Goal: Task Accomplishment & Management: Manage account settings

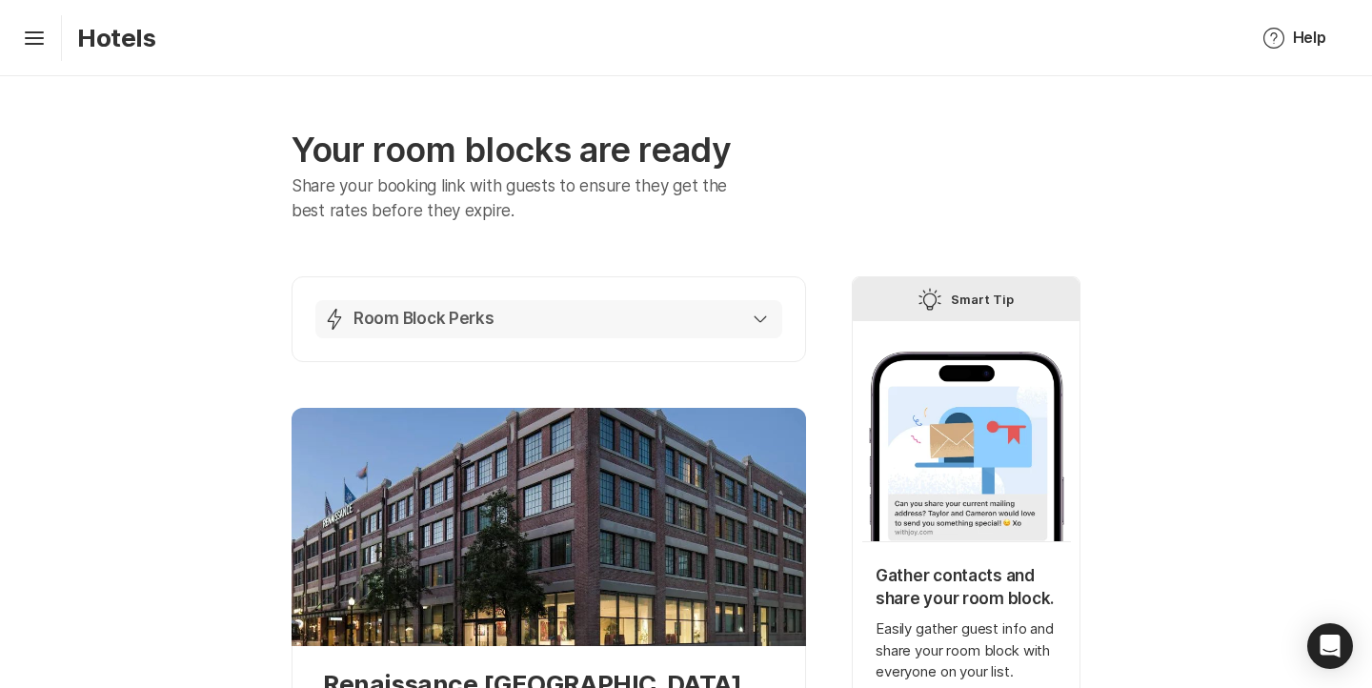
click at [669, 316] on div "Lightning Bolt Room Block Perks" at bounding box center [545, 319] width 444 height 23
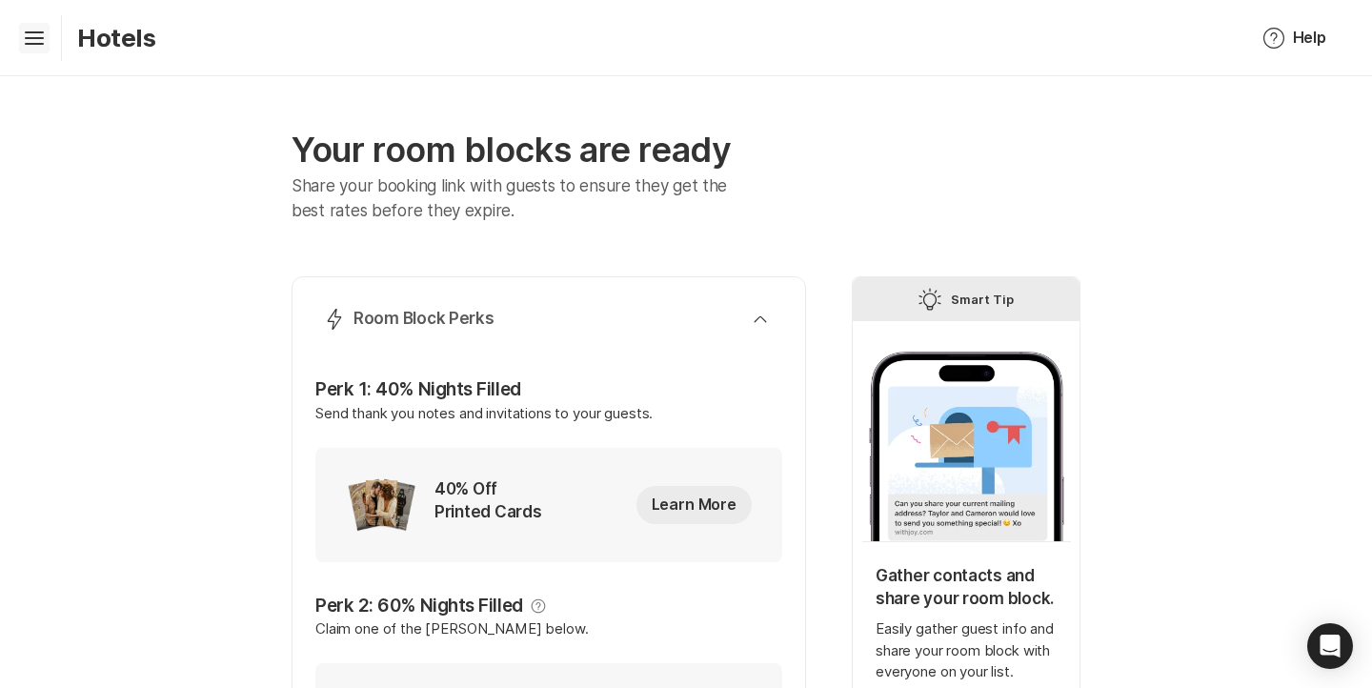
click at [28, 48] on icon "Hamburger" at bounding box center [34, 38] width 30 height 30
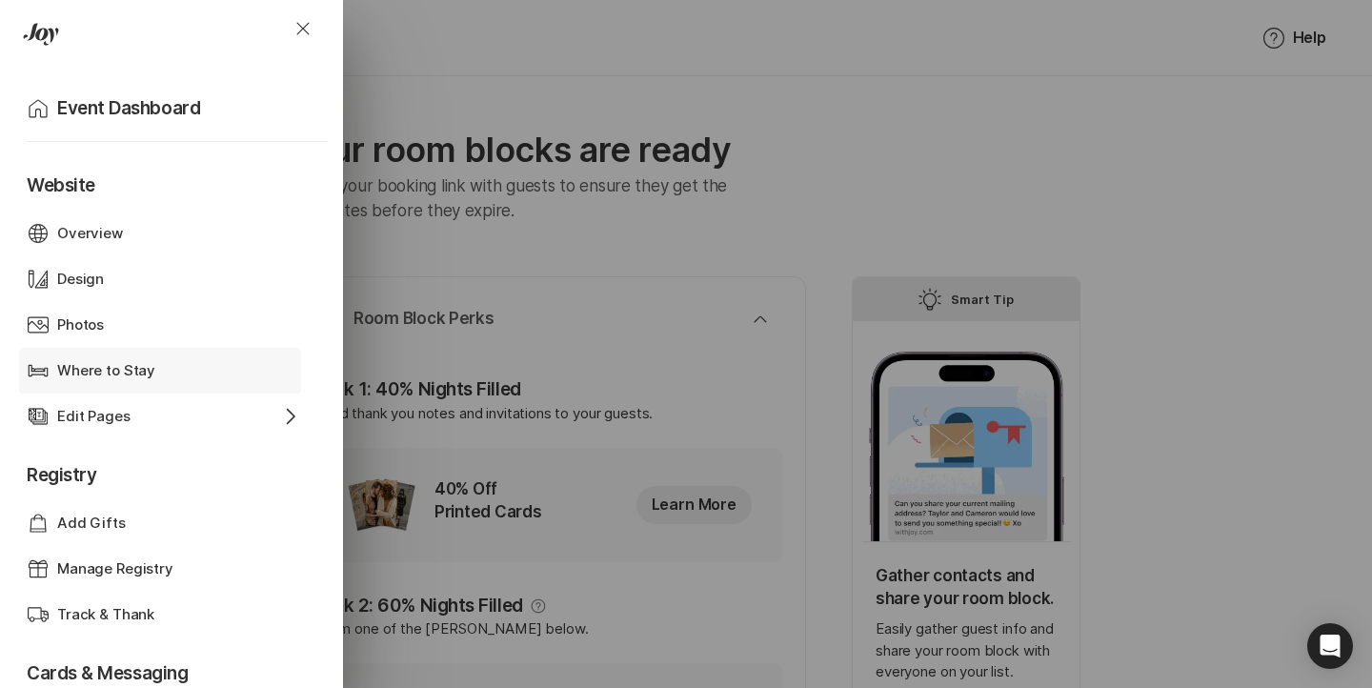
click at [237, 376] on div "Where to Stay" at bounding box center [160, 371] width 206 height 22
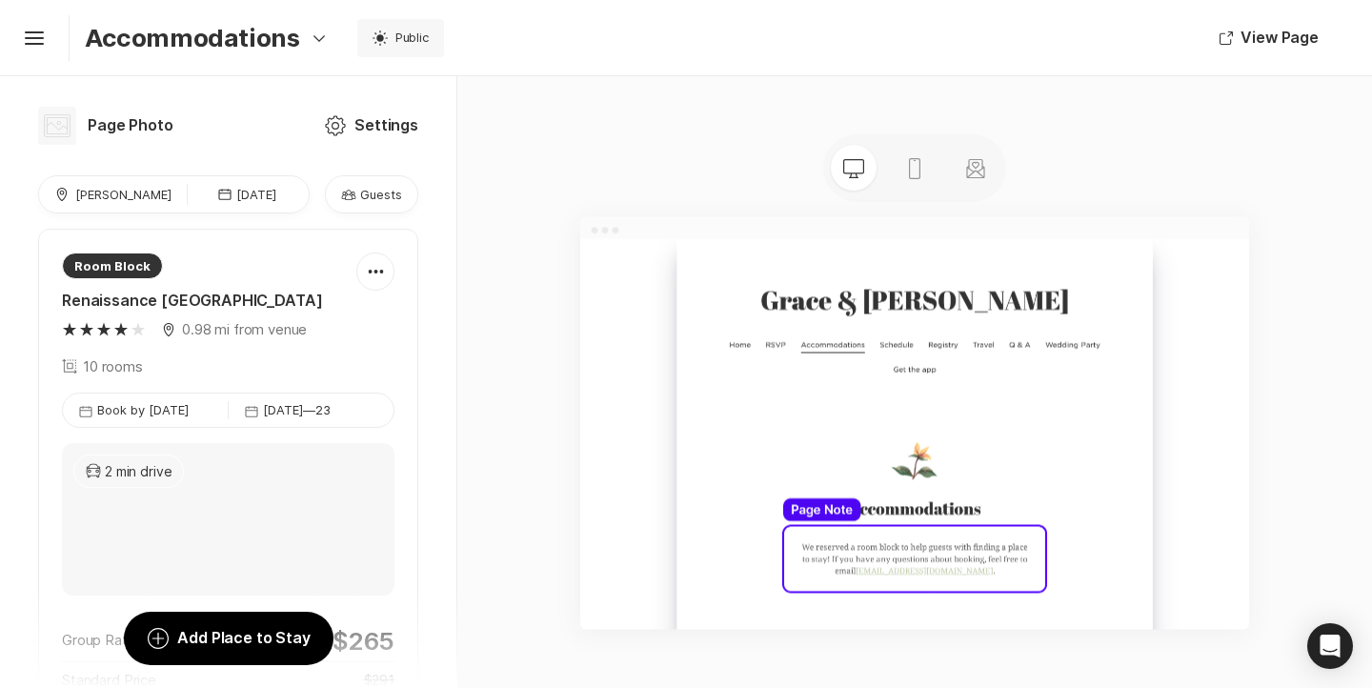
click at [395, 190] on p "Guests" at bounding box center [381, 194] width 42 height 17
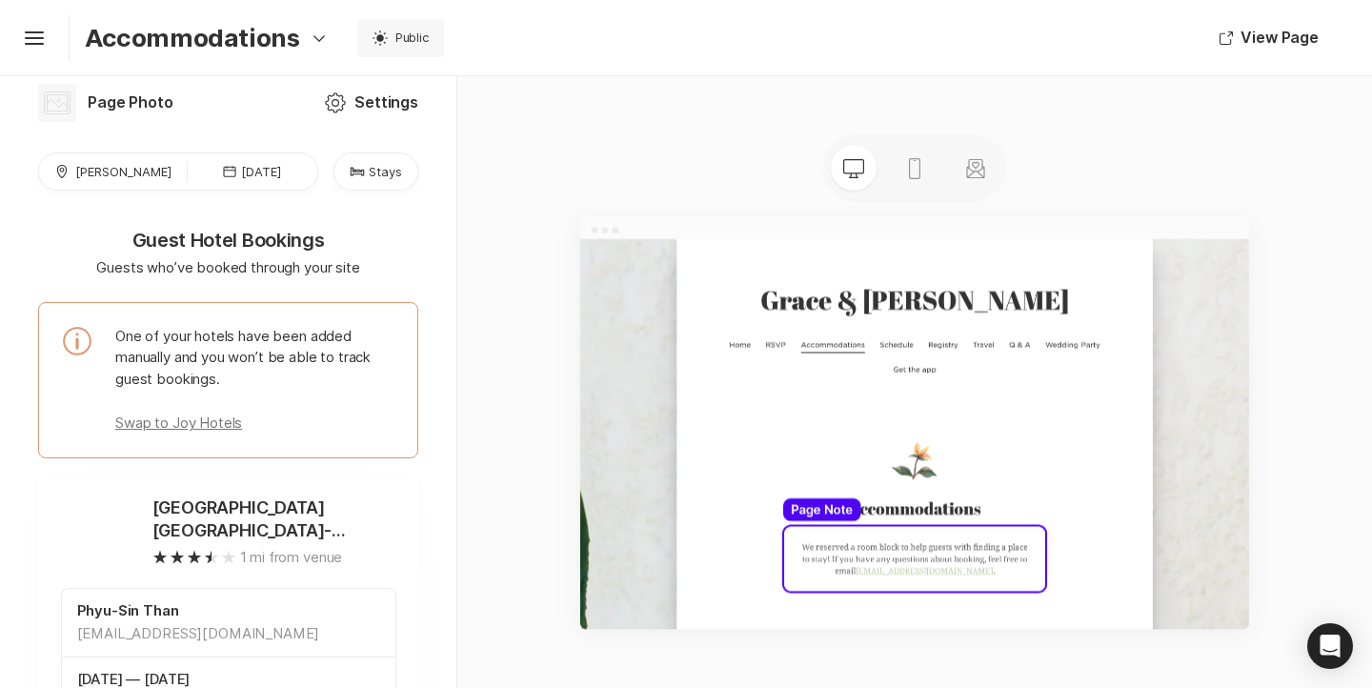
scroll to position [204, 0]
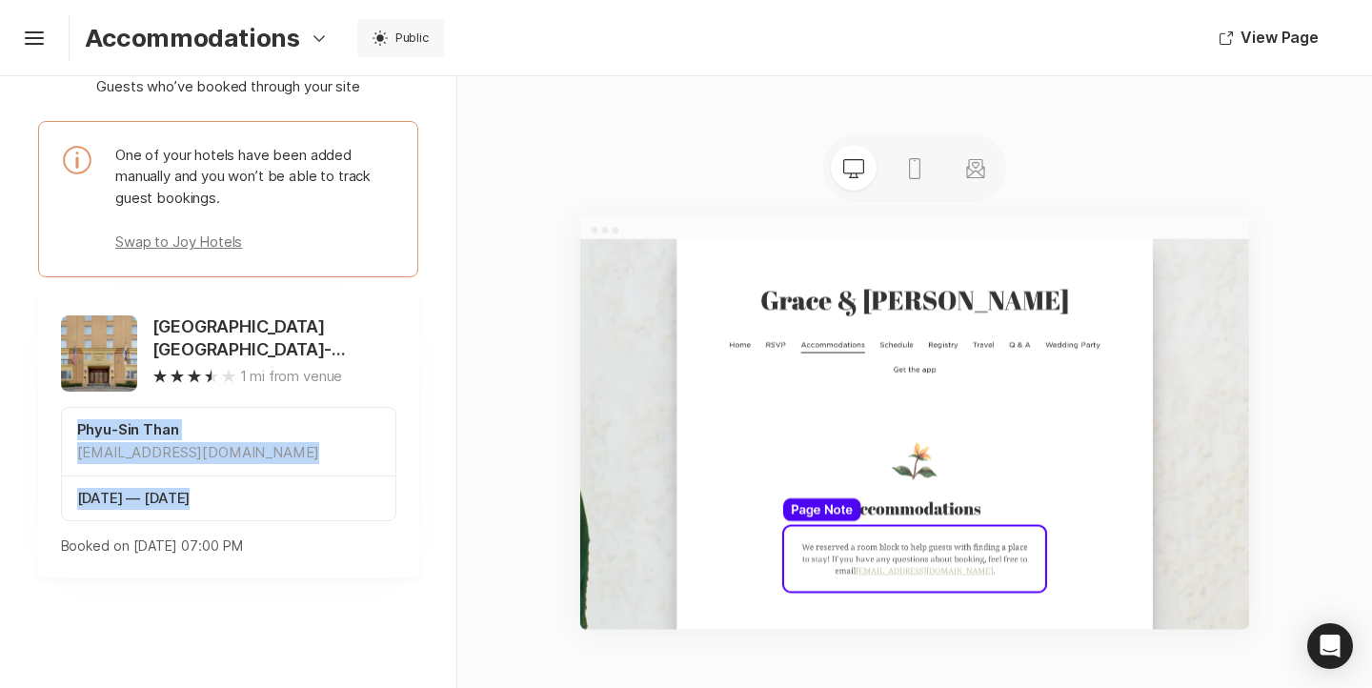
drag, startPoint x: 216, startPoint y: 501, endPoint x: 67, endPoint y: 432, distance: 164.5
click at [67, 432] on div "Phyu-Sin Than [EMAIL_ADDRESS][DOMAIN_NAME] [DATE] — [DATE]" at bounding box center [228, 464] width 335 height 115
click at [67, 432] on div "Phyu-Sin Than [EMAIL_ADDRESS][DOMAIN_NAME]" at bounding box center [228, 441] width 335 height 69
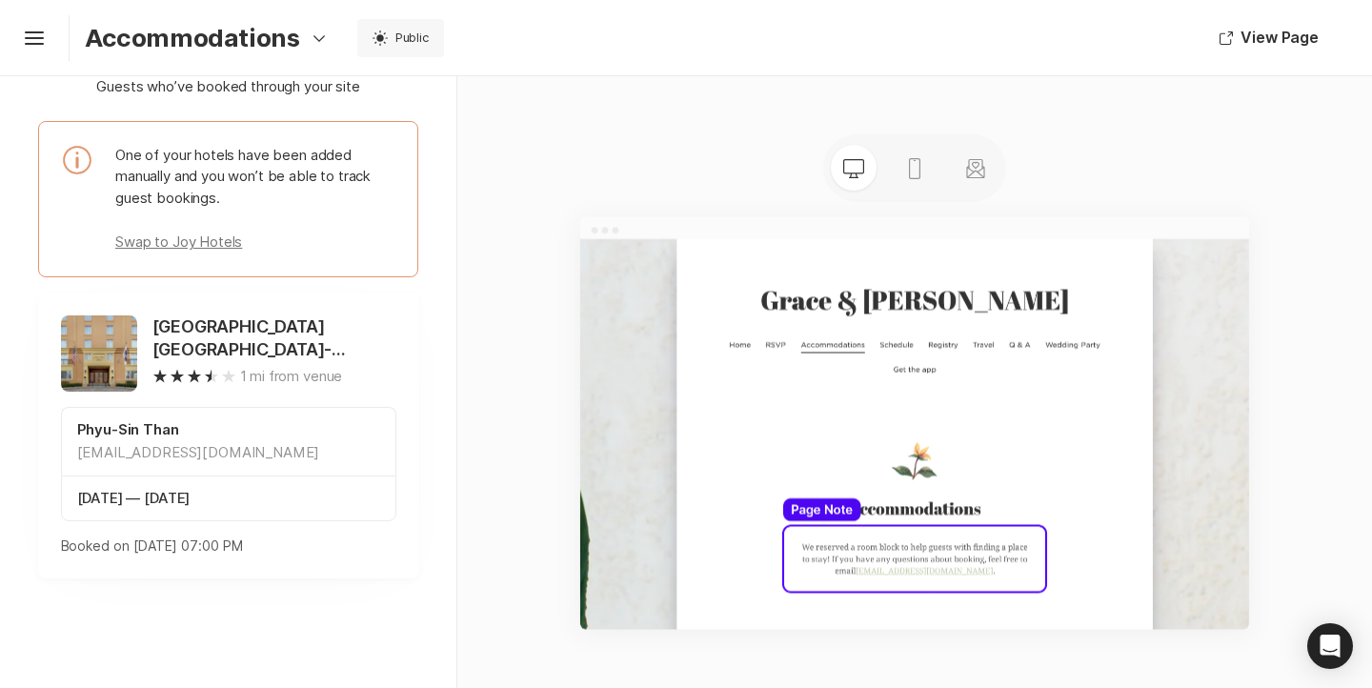
scroll to position [0, 0]
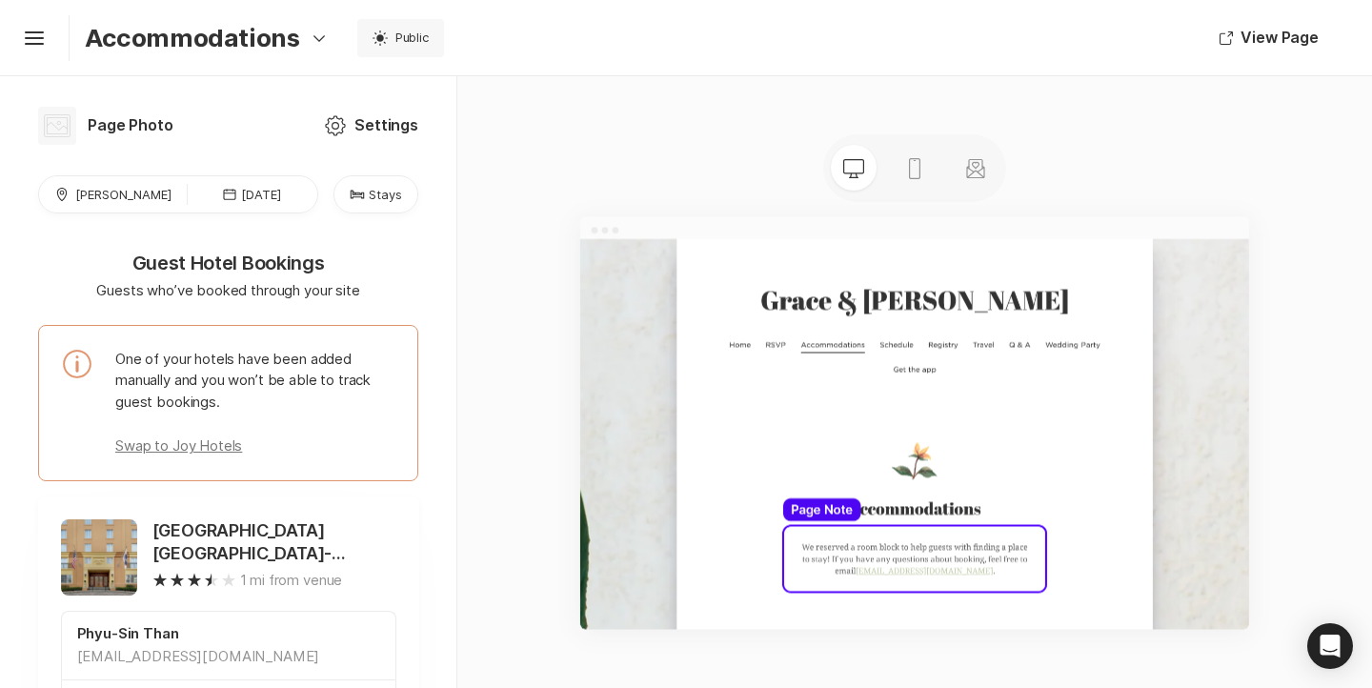
click at [371, 186] on p "Stays" at bounding box center [385, 194] width 33 height 17
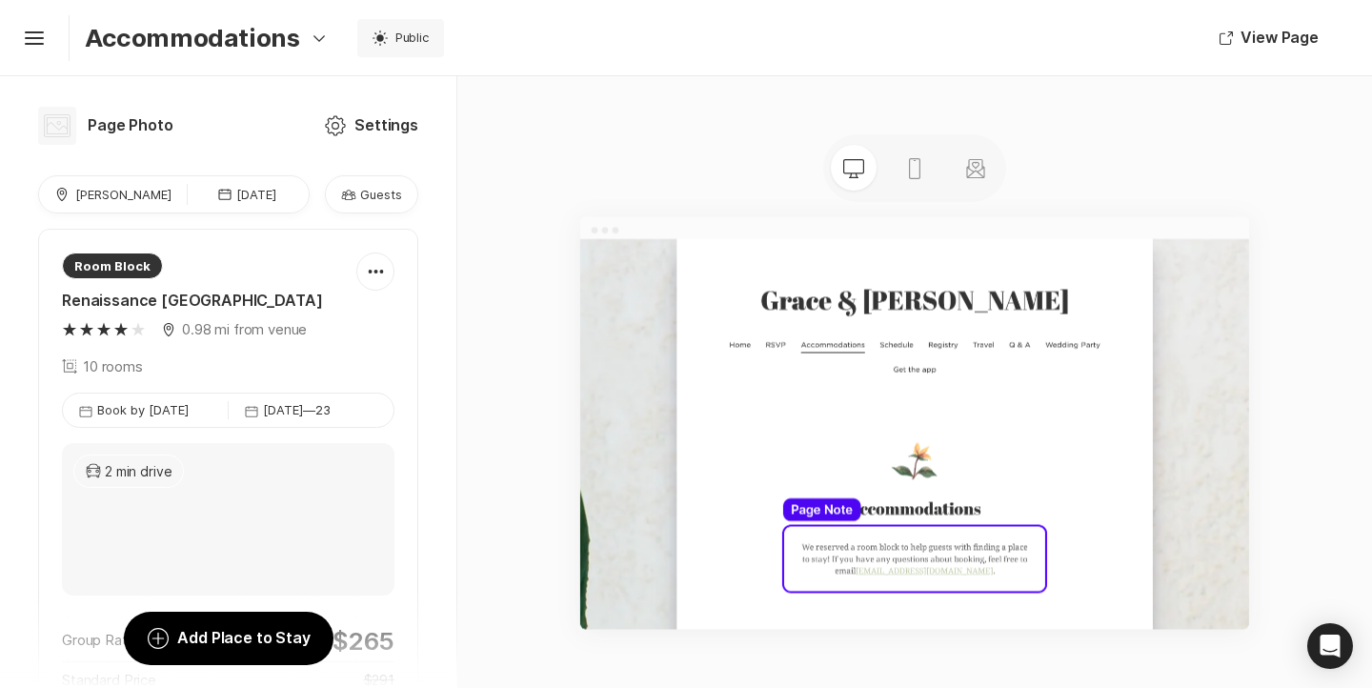
click at [369, 186] on p "Guests" at bounding box center [381, 194] width 42 height 17
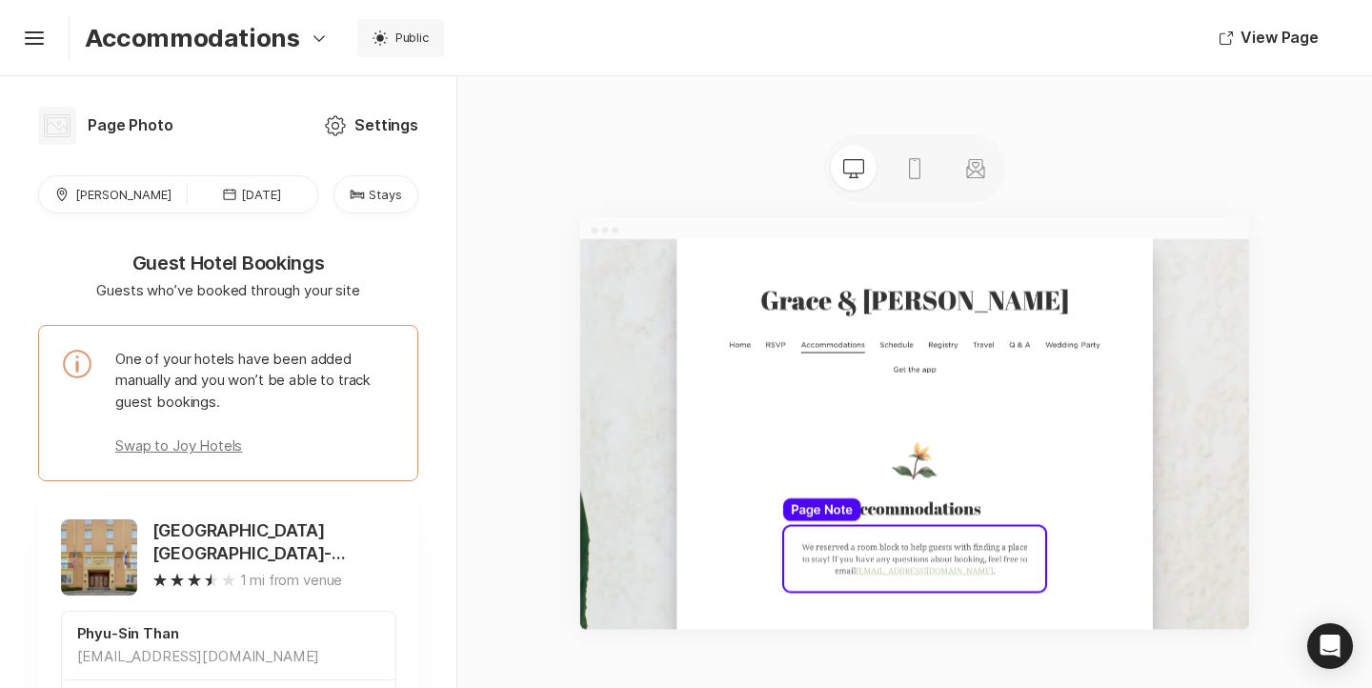
click at [381, 196] on p "Stays" at bounding box center [385, 194] width 33 height 17
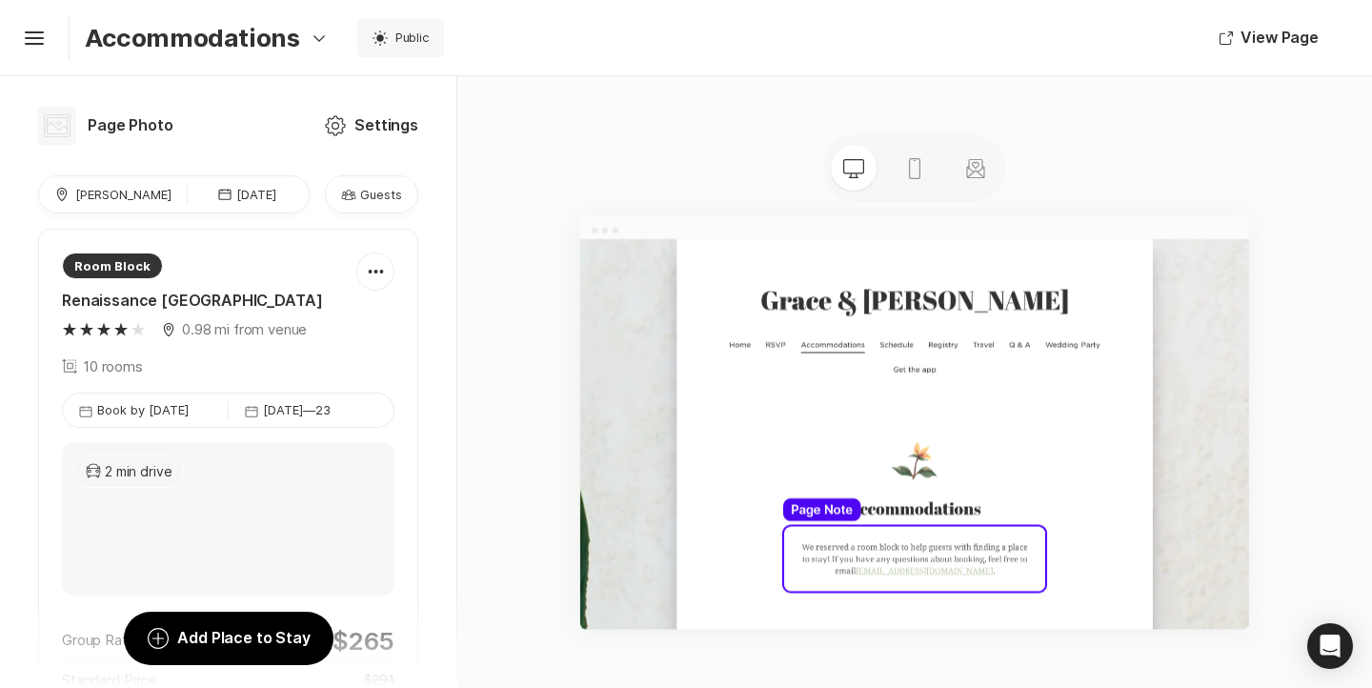
click at [381, 196] on p "Guests" at bounding box center [381, 194] width 42 height 17
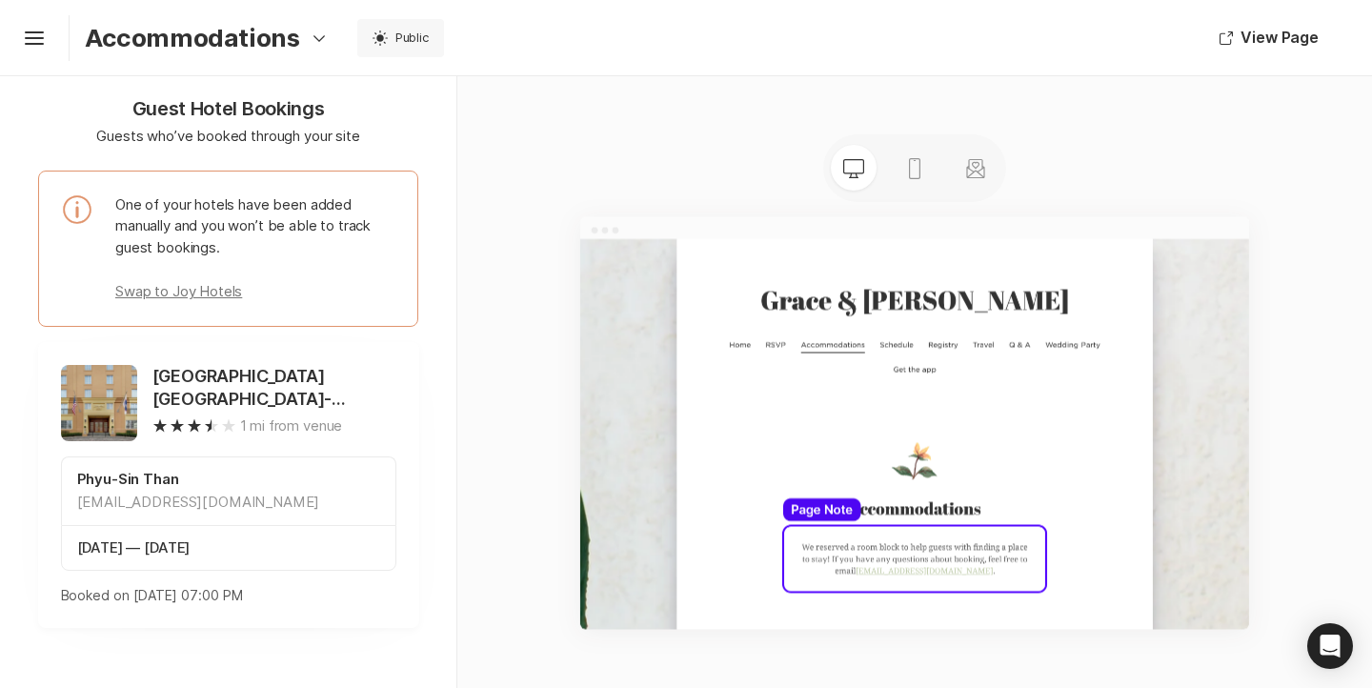
scroll to position [155, 0]
